Goal: Task Accomplishment & Management: Manage account settings

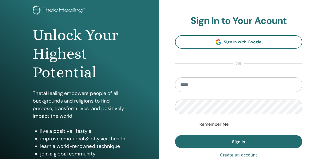
scroll to position [75, 0]
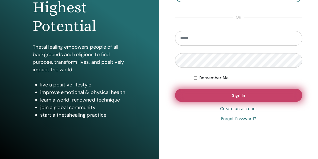
type input "**********"
click at [245, 95] on span "Sign In" at bounding box center [238, 95] width 13 height 5
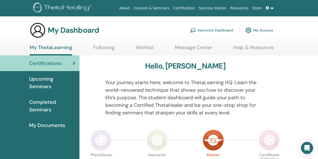
click at [211, 30] on link "Instructor Dashboard" at bounding box center [211, 30] width 43 height 11
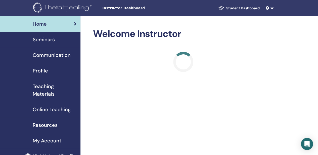
click at [58, 44] on link "Seminars" at bounding box center [40, 40] width 81 height 16
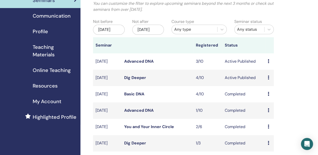
scroll to position [50, 0]
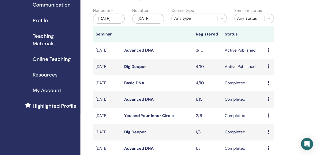
click at [270, 53] on div "Preview Edit Attendees Cancel" at bounding box center [270, 50] width 4 height 6
click at [276, 75] on link "Attendees" at bounding box center [272, 74] width 19 height 5
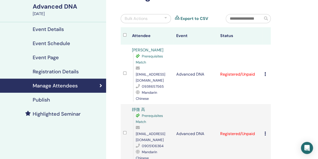
scroll to position [75, 0]
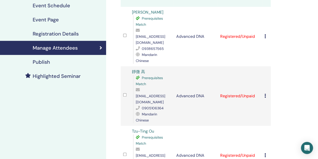
click at [266, 153] on icon at bounding box center [266, 155] width 2 height 4
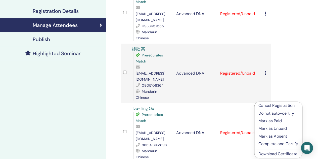
scroll to position [126, 0]
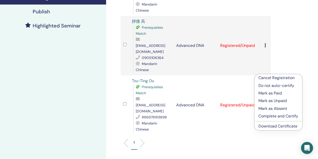
click at [282, 125] on link "Download Certificate" at bounding box center [278, 125] width 39 height 5
